Goal: Information Seeking & Learning: Understand process/instructions

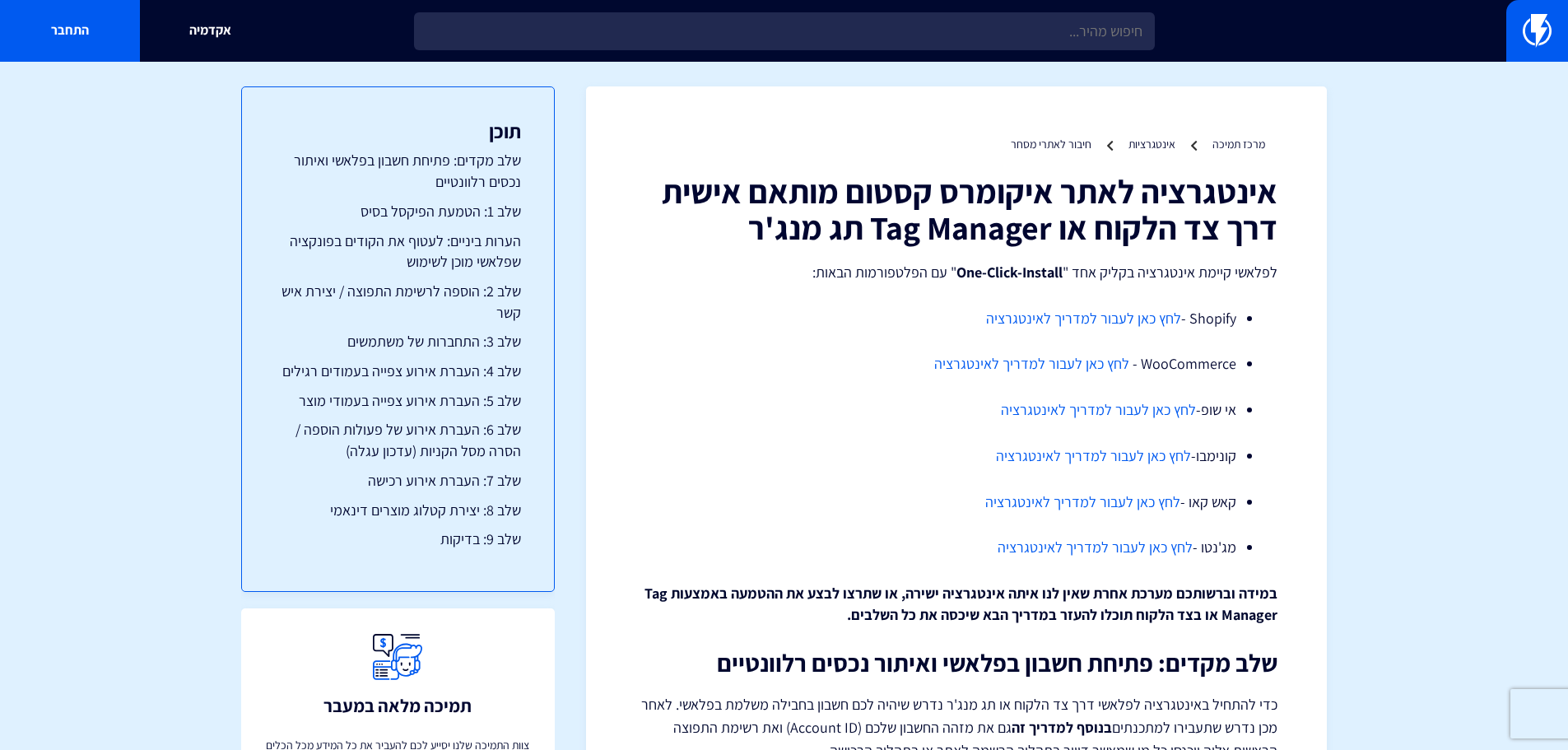
click at [1087, 362] on link "לחץ כאן לעבור למדריך לאינטגרציה" at bounding box center [1031, 363] width 195 height 19
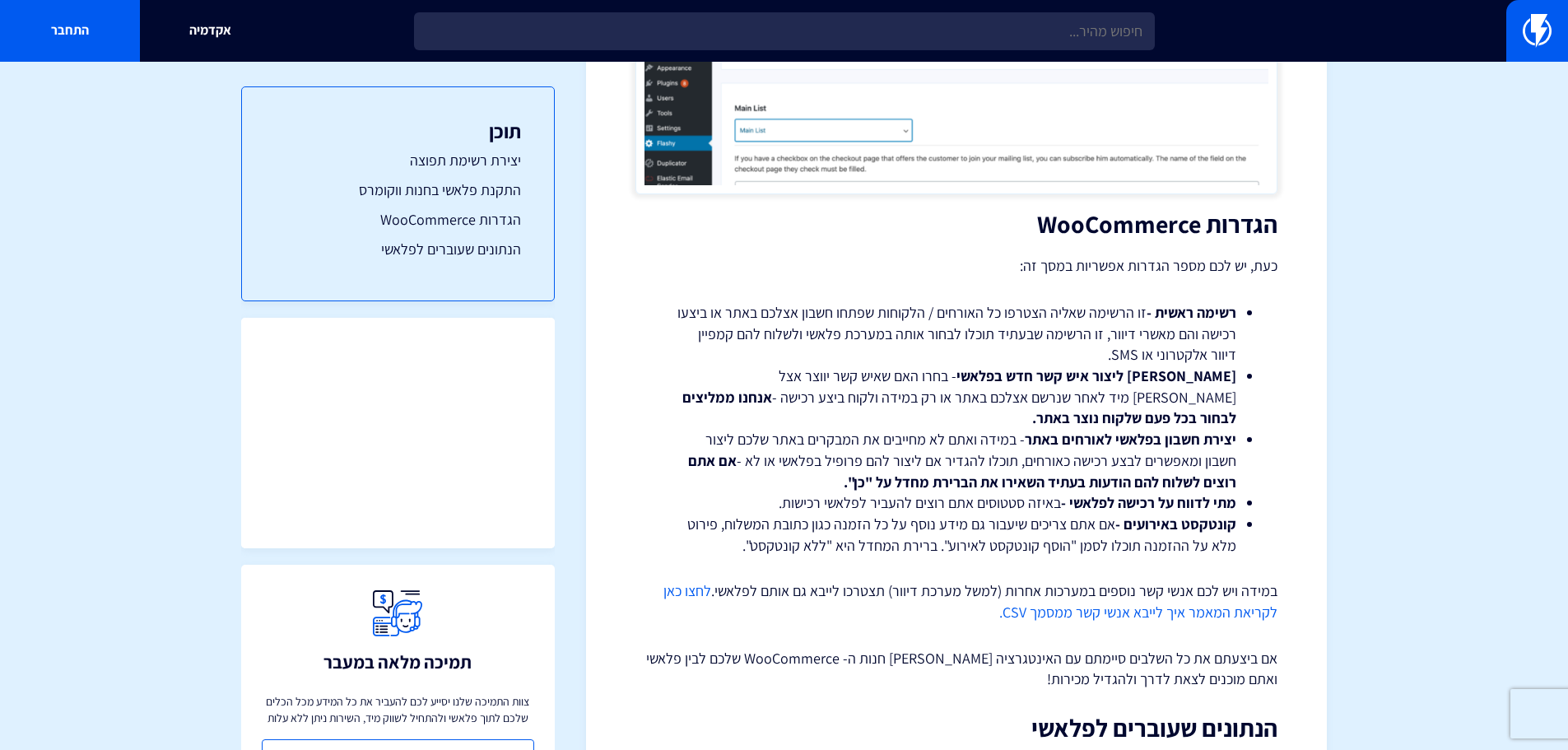
scroll to position [2772, 0]
